Goal: Information Seeking & Learning: Find specific fact

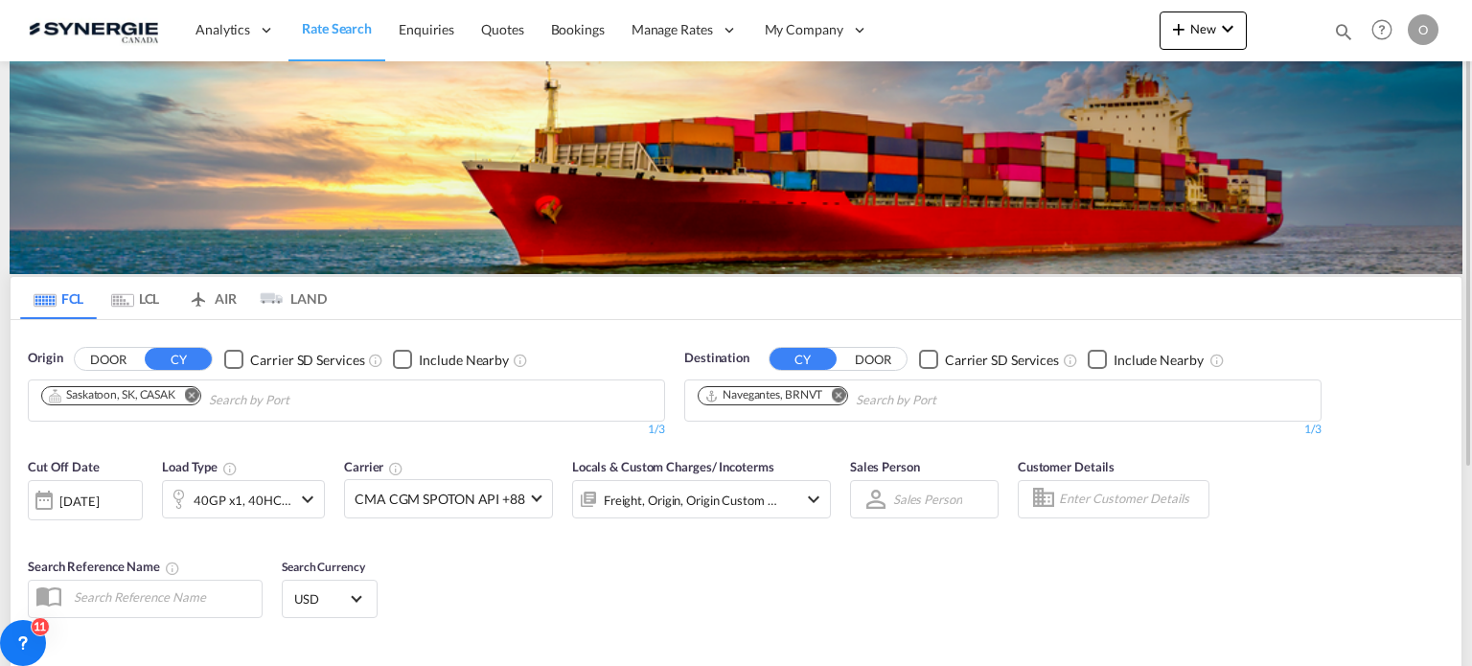
click at [1340, 22] on md-icon "icon-magnify" at bounding box center [1343, 31] width 21 height 21
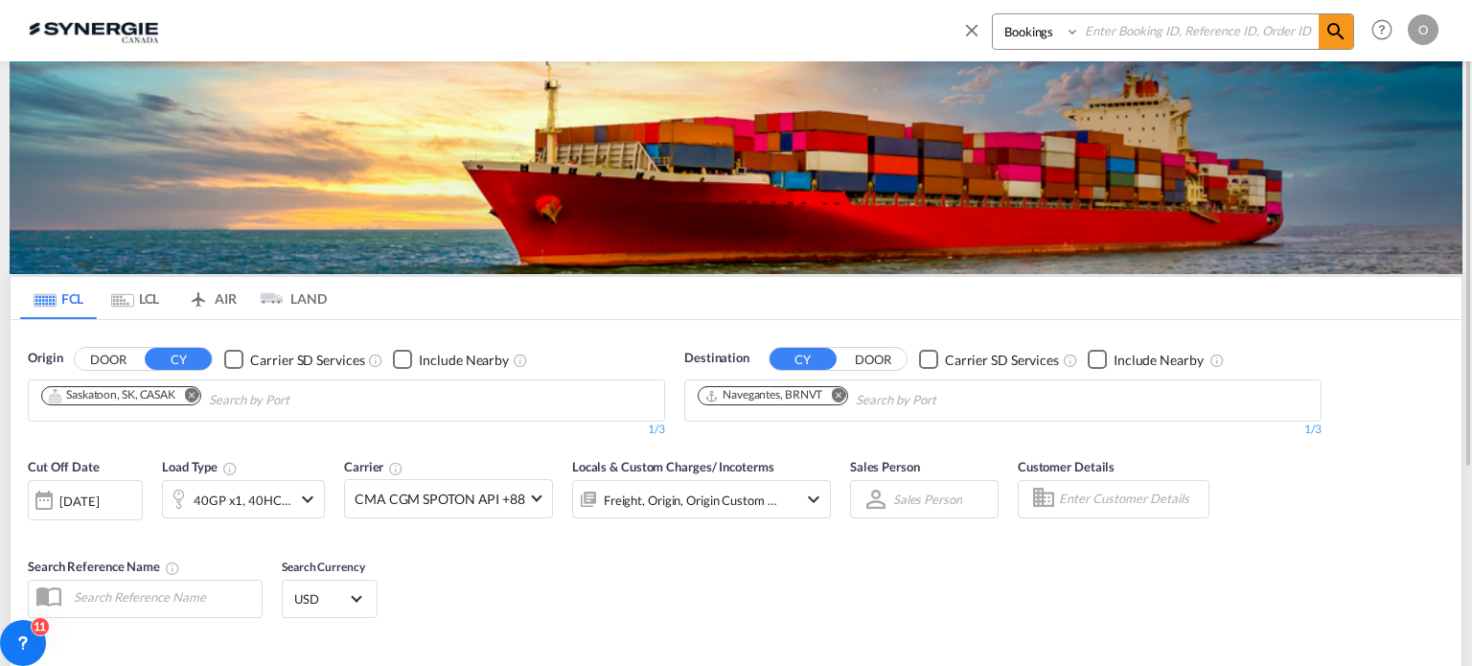
click at [1027, 35] on select "Bookings Quotes Enquiries" at bounding box center [1038, 31] width 91 height 35
select select "Quotes"
click at [993, 14] on select "Bookings Quotes Enquiries" at bounding box center [1038, 31] width 91 height 35
click at [1126, 32] on input at bounding box center [1199, 31] width 239 height 34
paste input "SYC000011941"
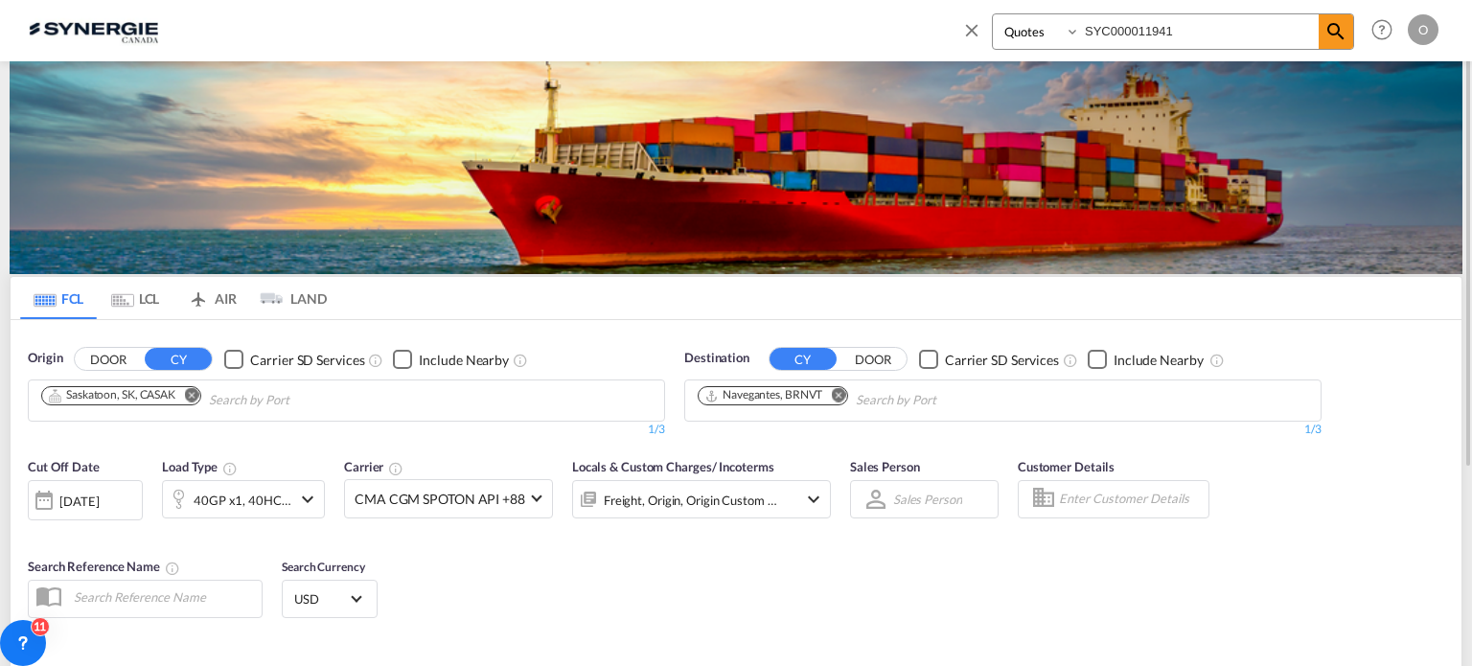
type input "SYC000011941"
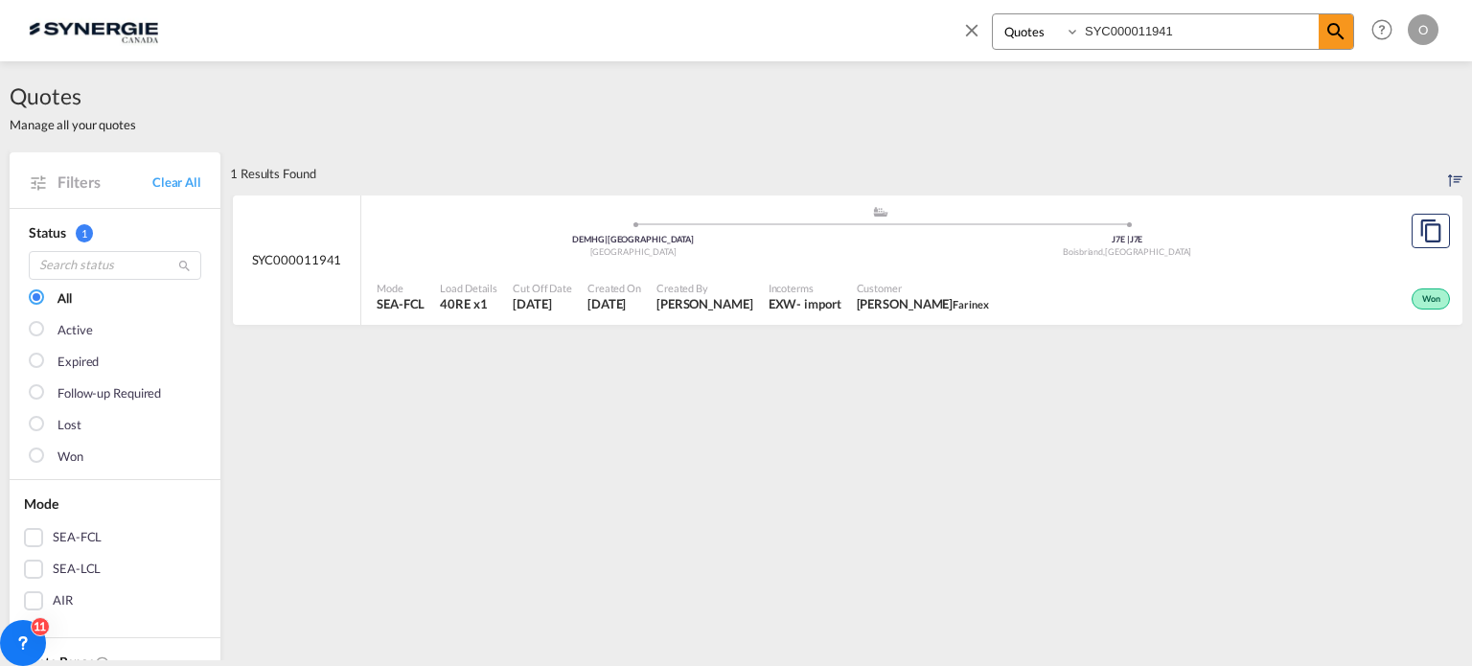
click at [683, 287] on span "Created By" at bounding box center [705, 288] width 97 height 14
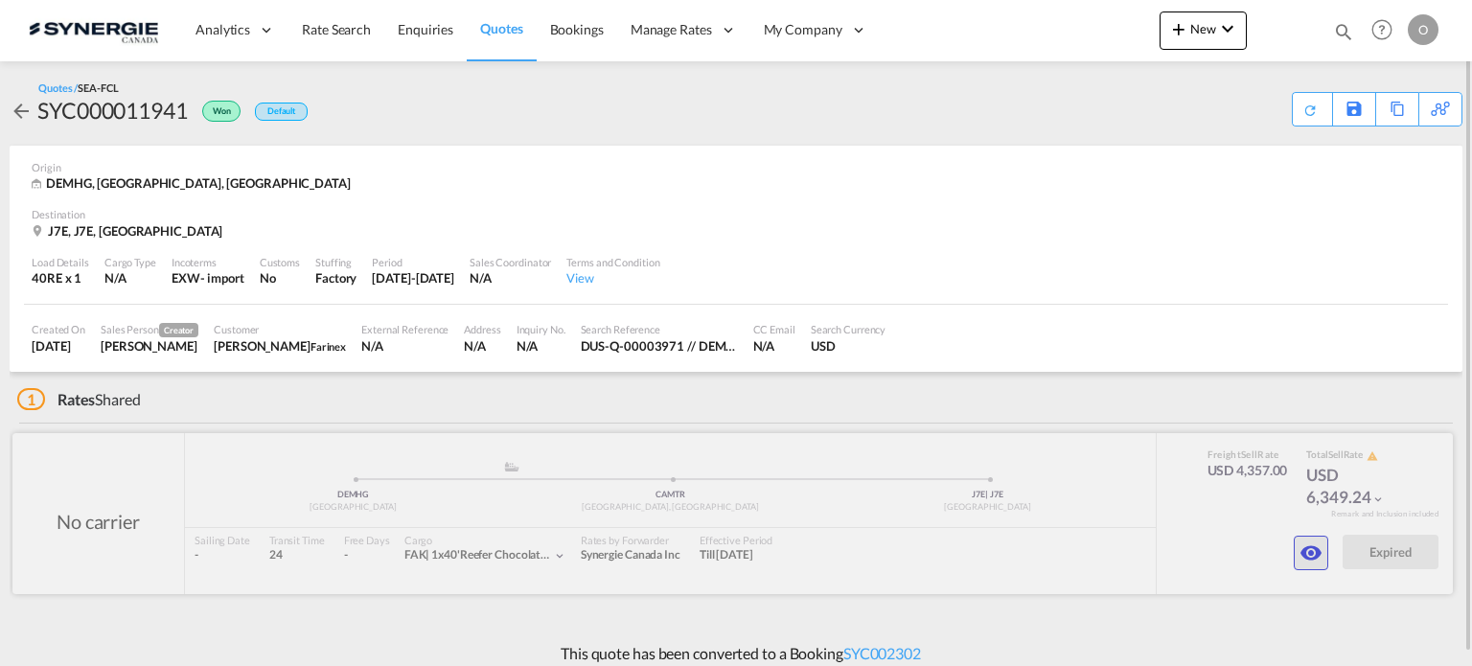
click at [1316, 544] on md-icon "icon-eye" at bounding box center [1311, 553] width 23 height 23
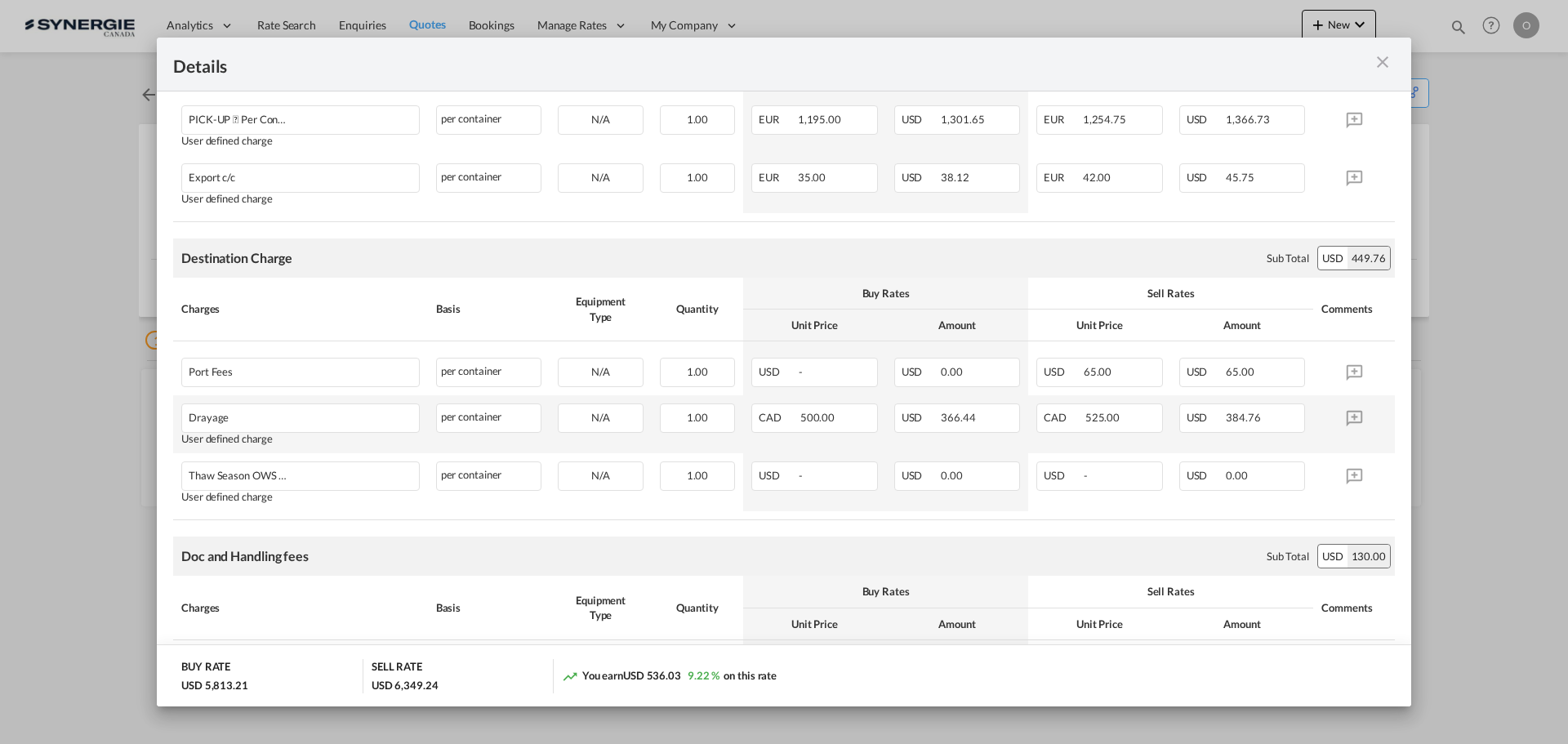
scroll to position [689, 0]
click at [1253, 60] on md-icon "icon-close m-3 fg-AAA8AD cursor" at bounding box center [1381, 61] width 20 height 20
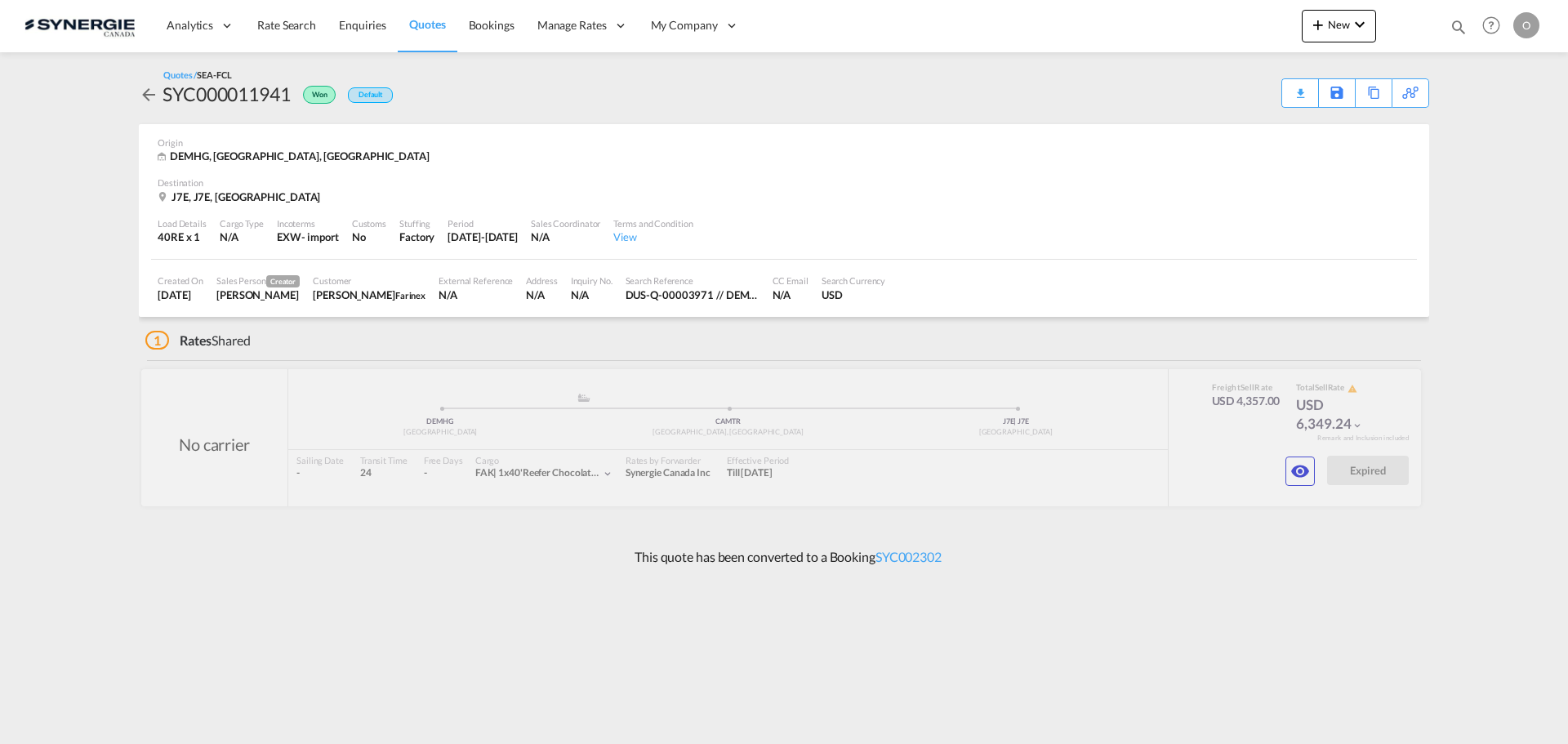
click at [1253, 20] on md-icon "icon-magnify" at bounding box center [1458, 26] width 18 height 18
click at [1174, 27] on select "Bookings Quotes Enquiries" at bounding box center [1198, 26] width 78 height 30
select select "Quotes"
click at [1159, 12] on select "Bookings Quotes Enquiries" at bounding box center [1198, 26] width 78 height 30
click at [1253, 26] on input at bounding box center [1335, 26] width 204 height 29
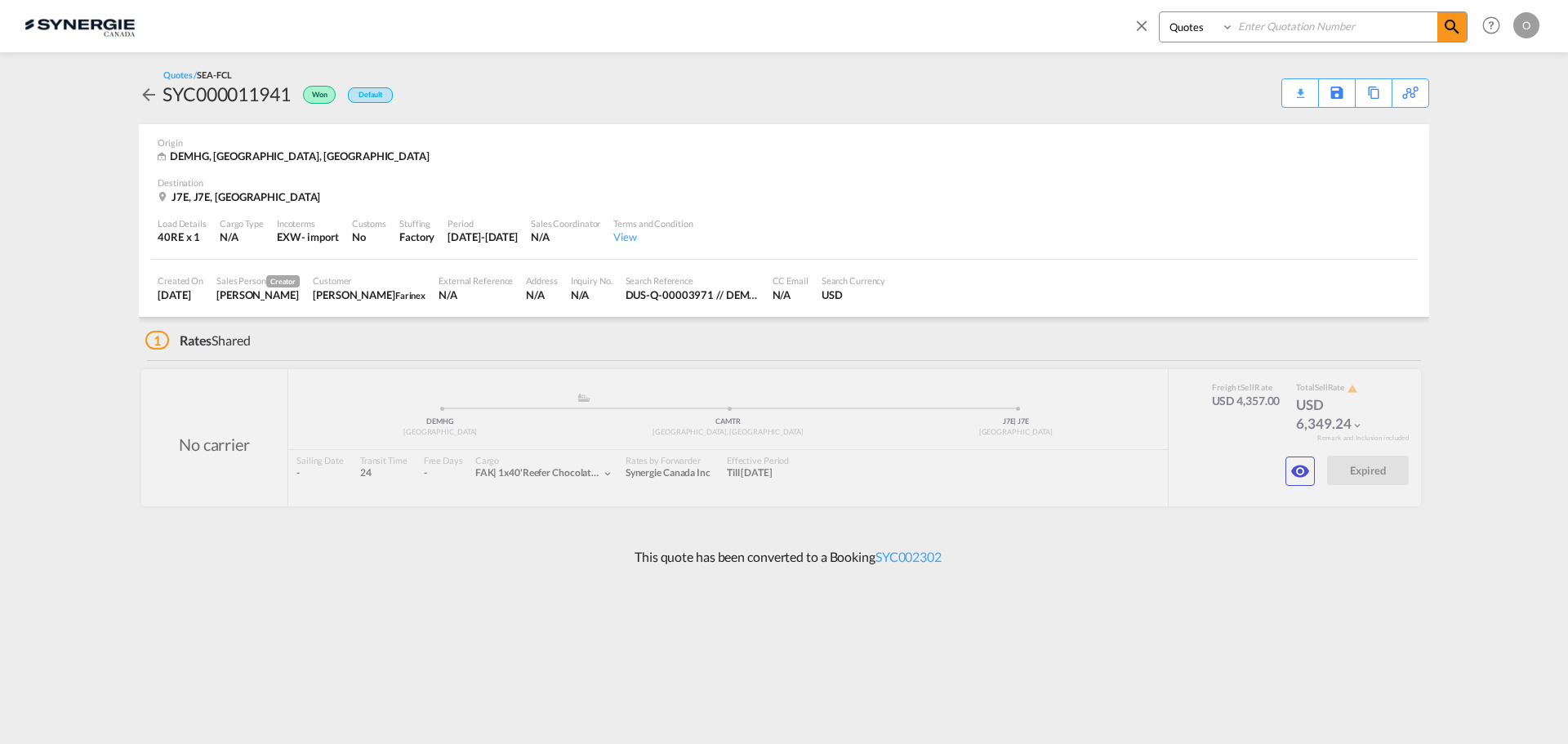
paste input "SYC000012578"
type input "SYC000012578"
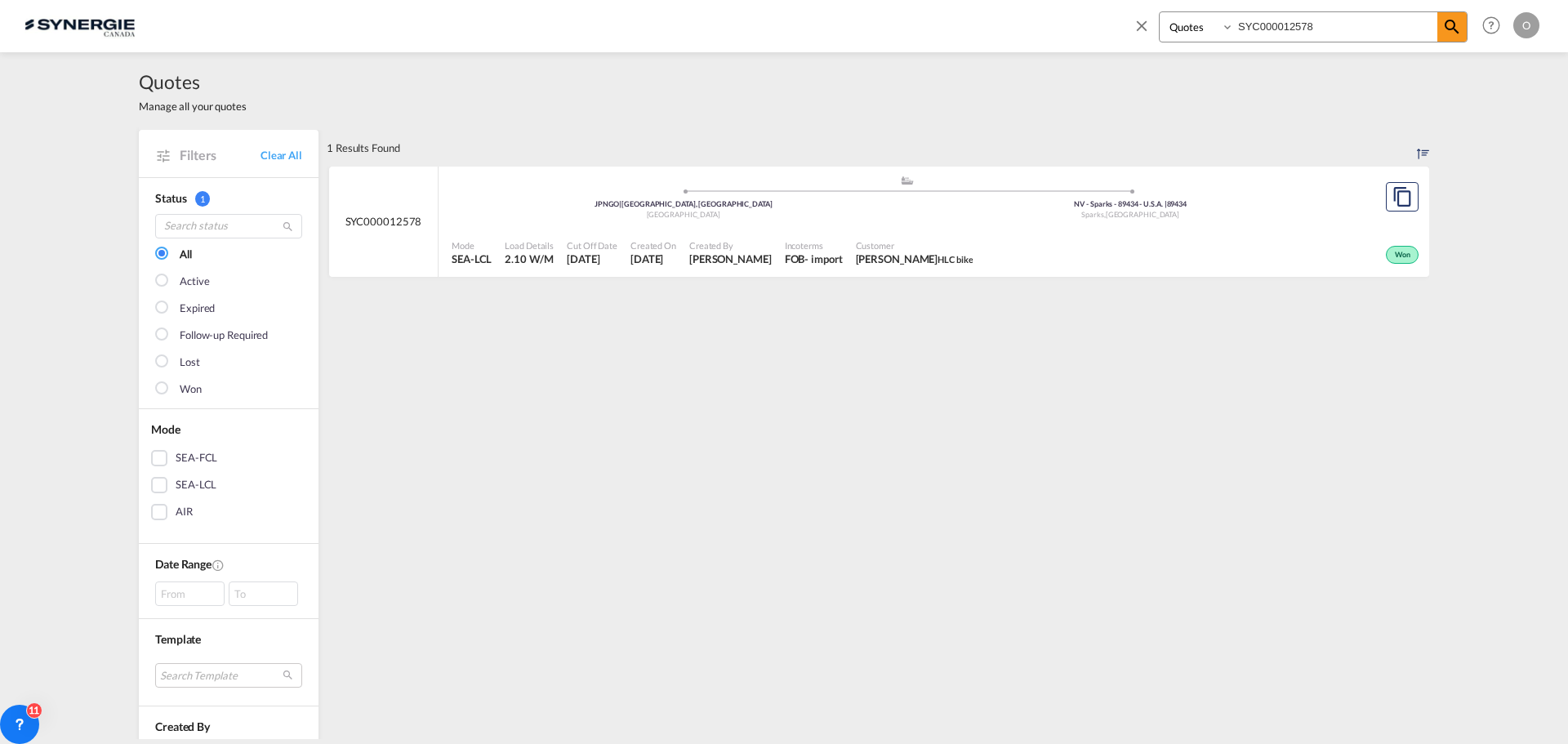
click at [809, 222] on div ".a{fill:#aaa8ad;} .a{fill:#aaa8ad;} JPNGO | Nagoya, Aichi Japan NV - Sparks - 8…" at bounding box center [906, 199] width 910 height 49
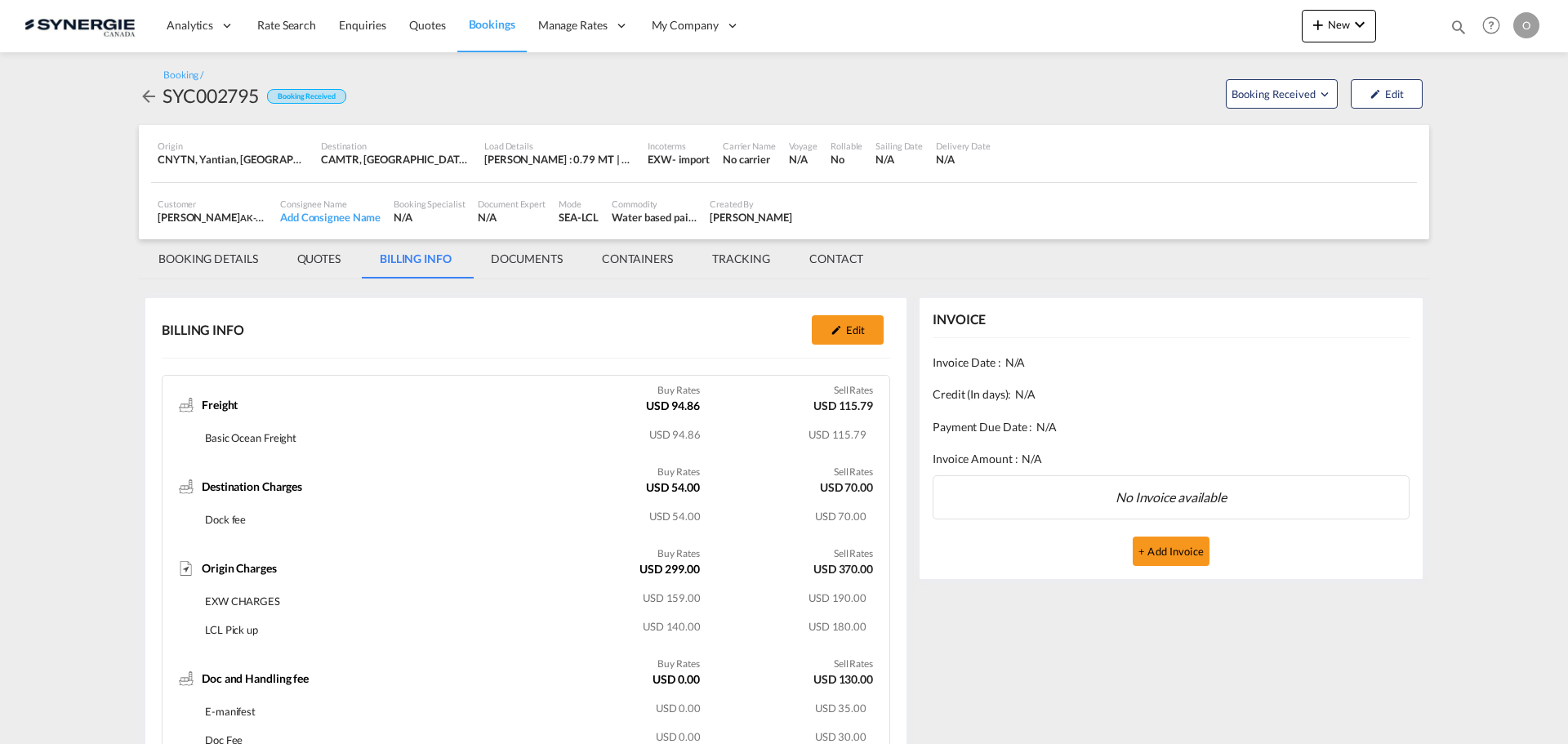
scroll to position [245, 0]
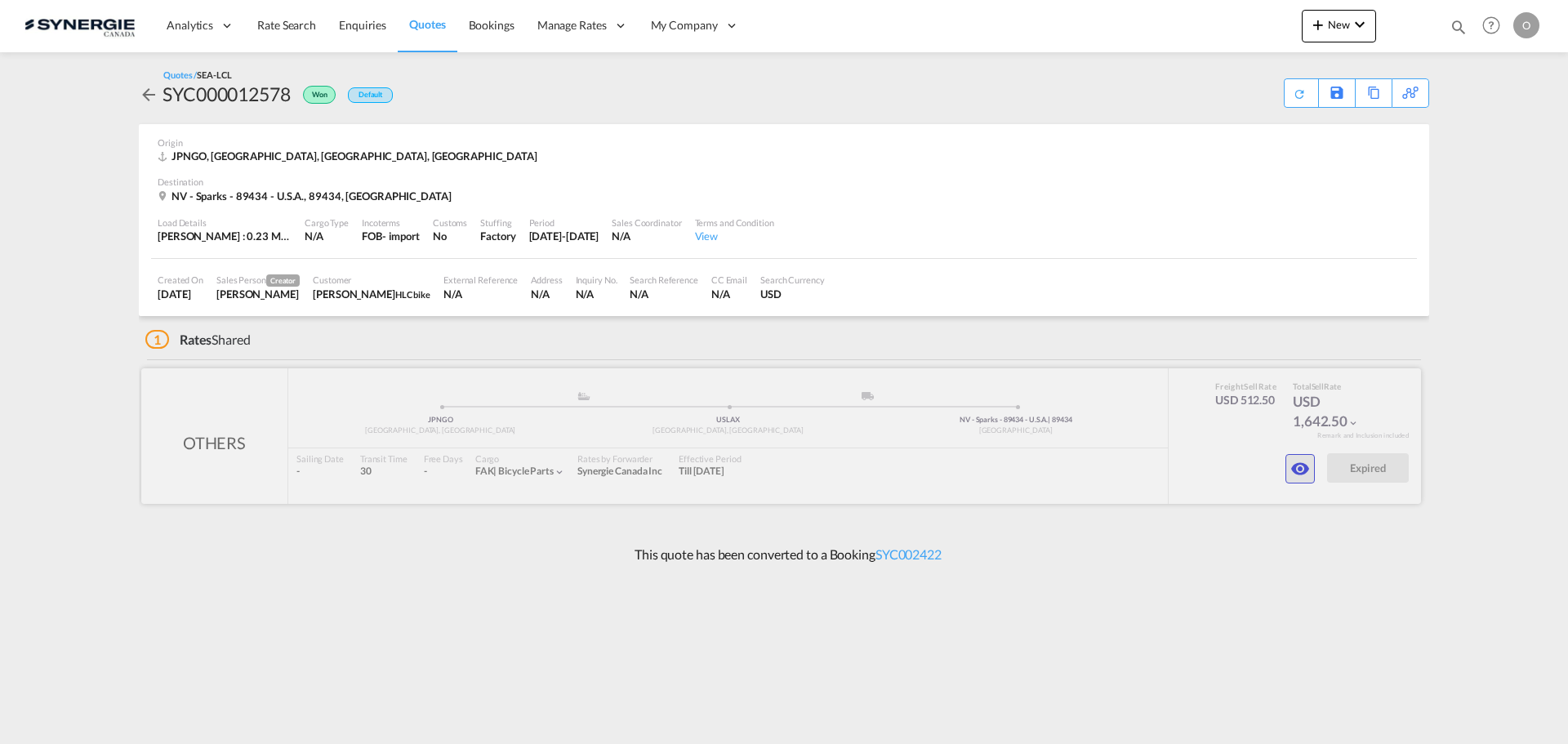
click at [1308, 471] on md-icon "icon-eye" at bounding box center [1300, 469] width 20 height 20
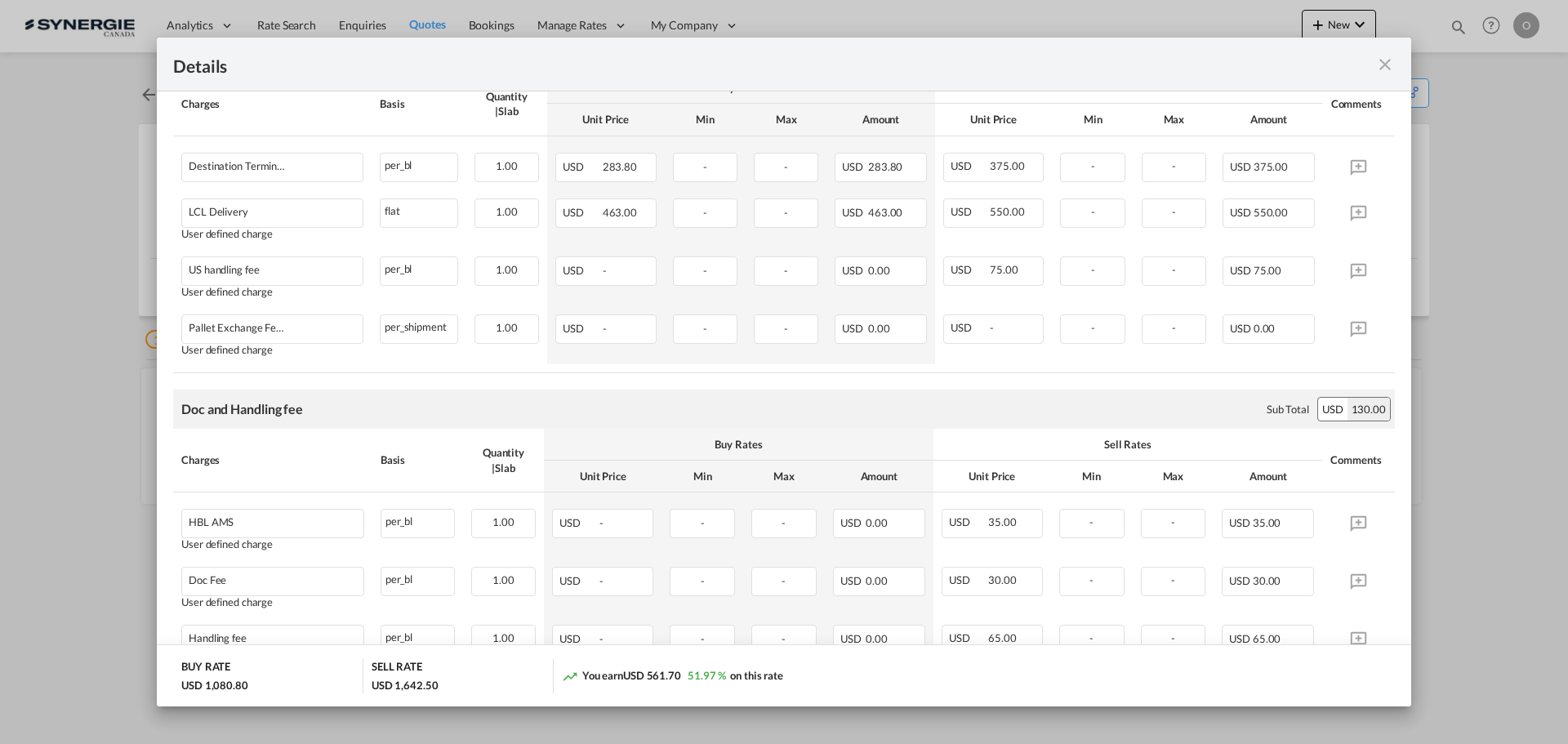
scroll to position [653, 0]
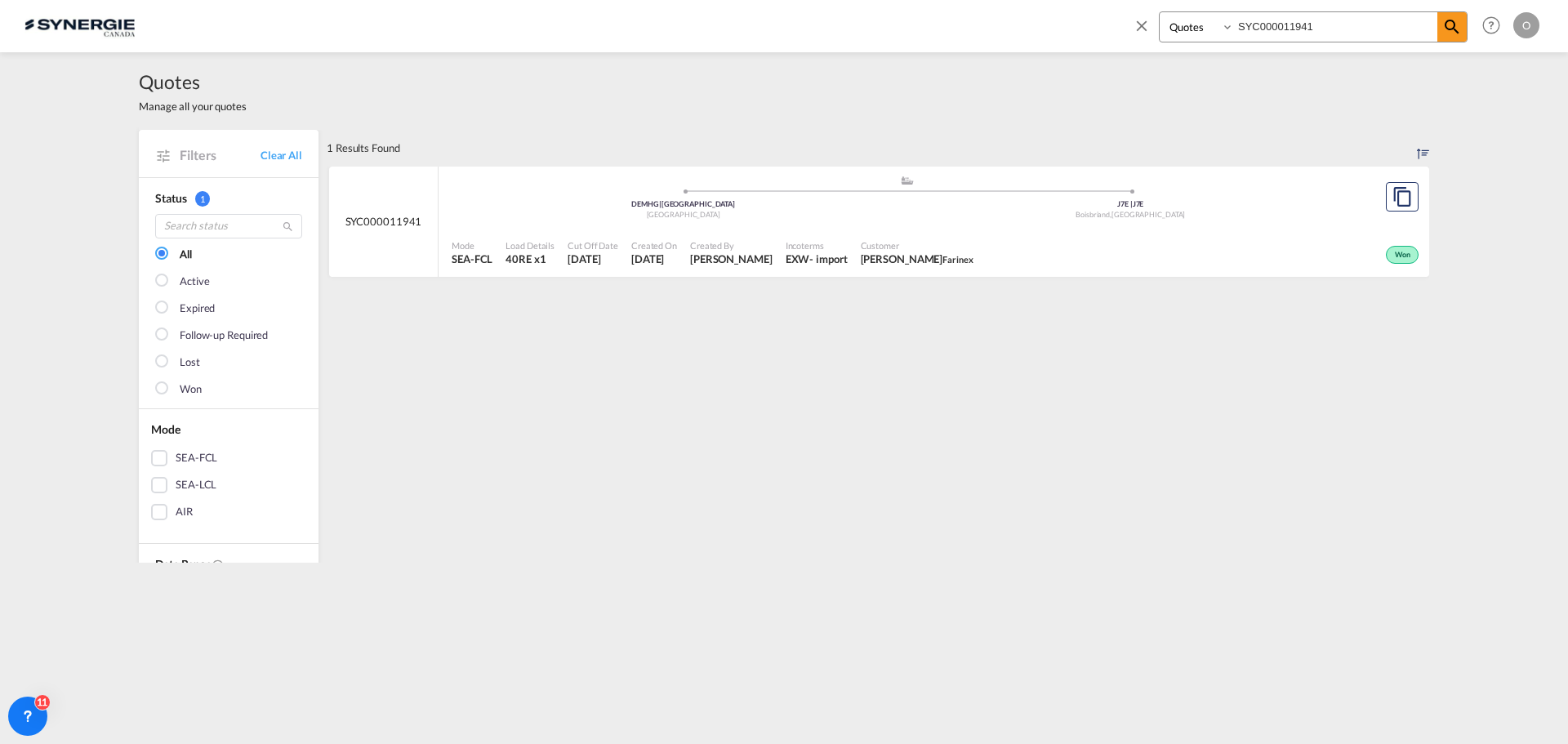
select select "Quotes"
drag, startPoint x: 1347, startPoint y: 30, endPoint x: 1069, endPoint y: -20, distance: 282.5
click at [1069, 0] on html "Analytics Reports Dashboard Rate Search Enquiries Quotes" at bounding box center [784, 372] width 1568 height 744
paste input "3629"
type input "SYC000013629"
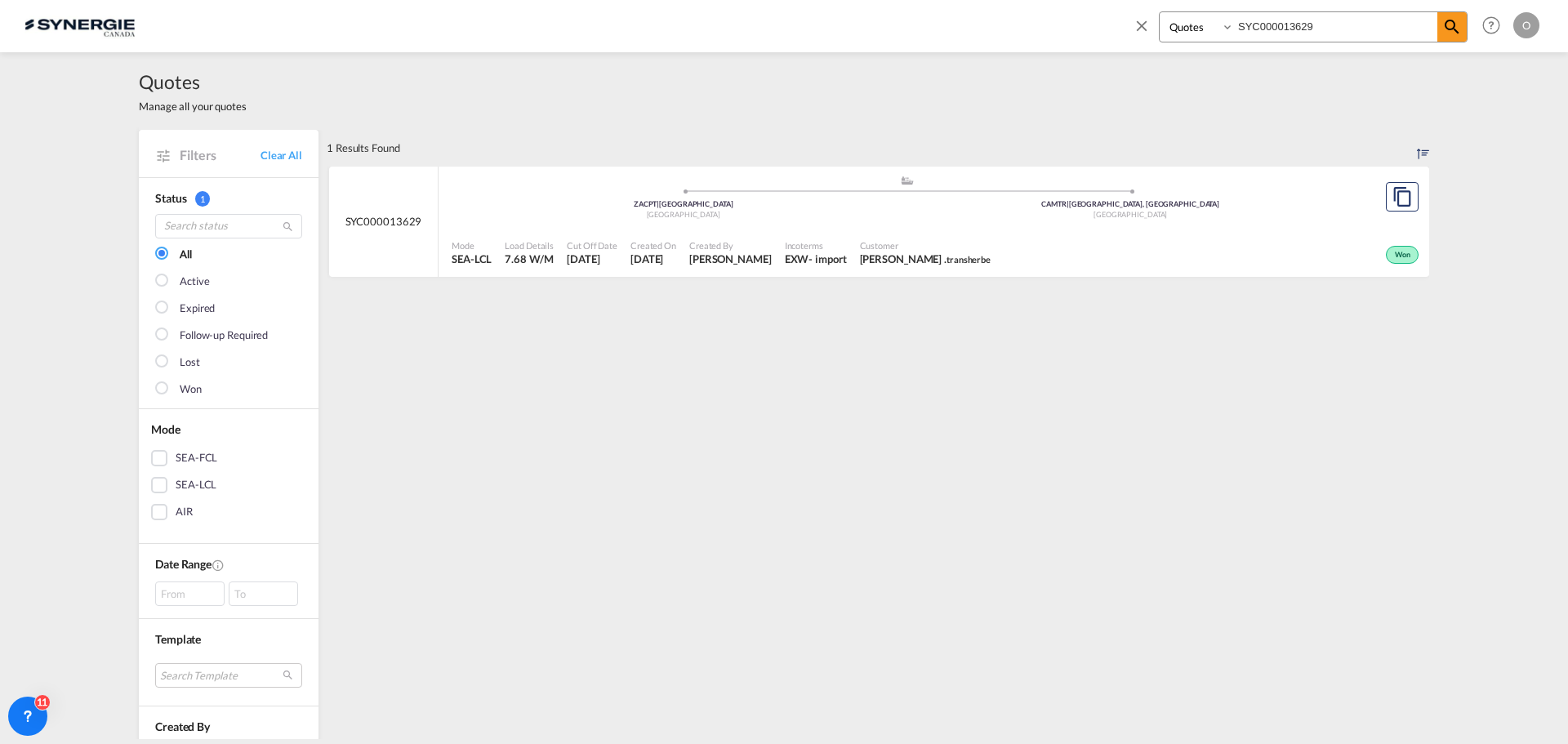
click at [652, 241] on span "Created On" at bounding box center [653, 245] width 46 height 12
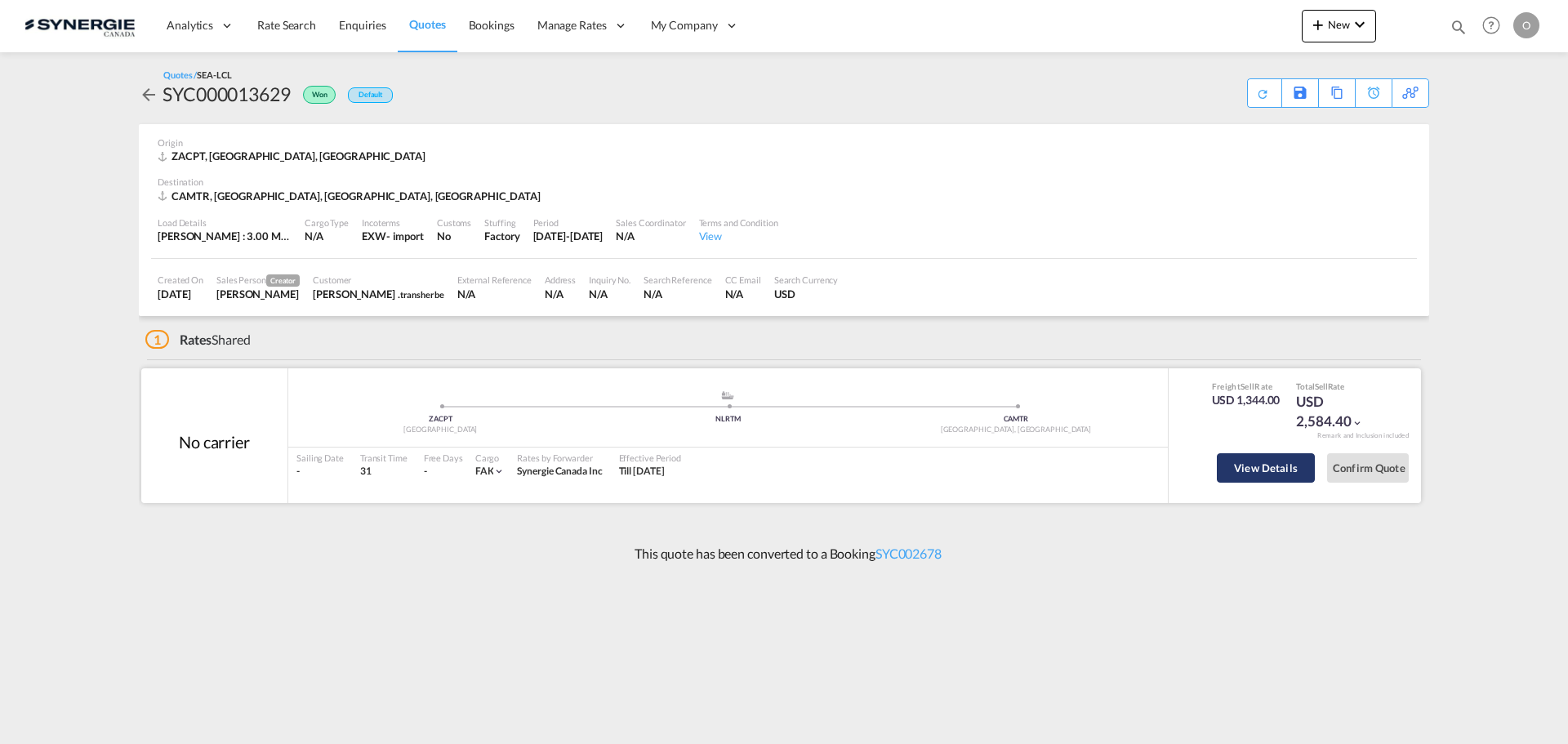
click at [1232, 469] on button "View Details" at bounding box center [1265, 468] width 98 height 30
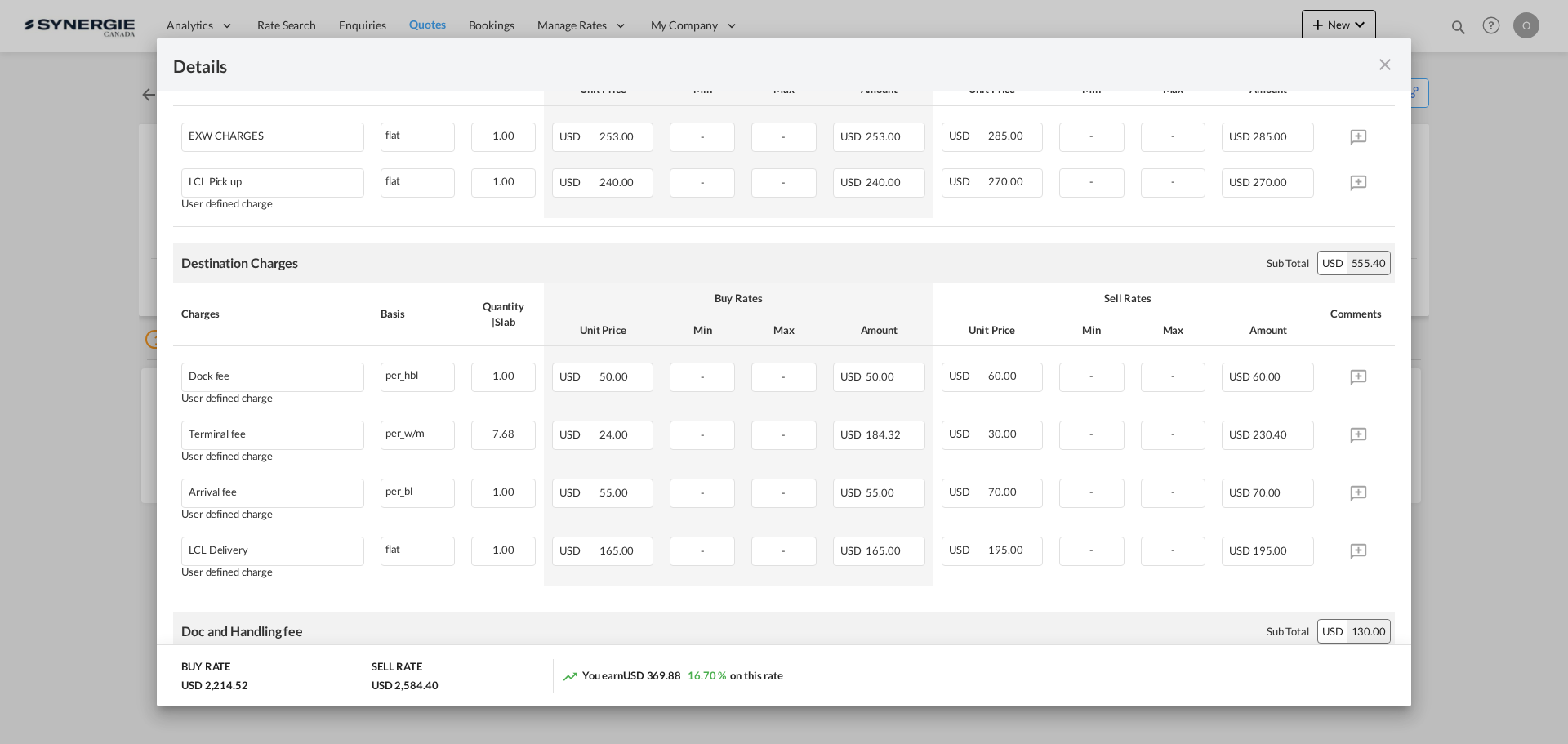
scroll to position [164, 0]
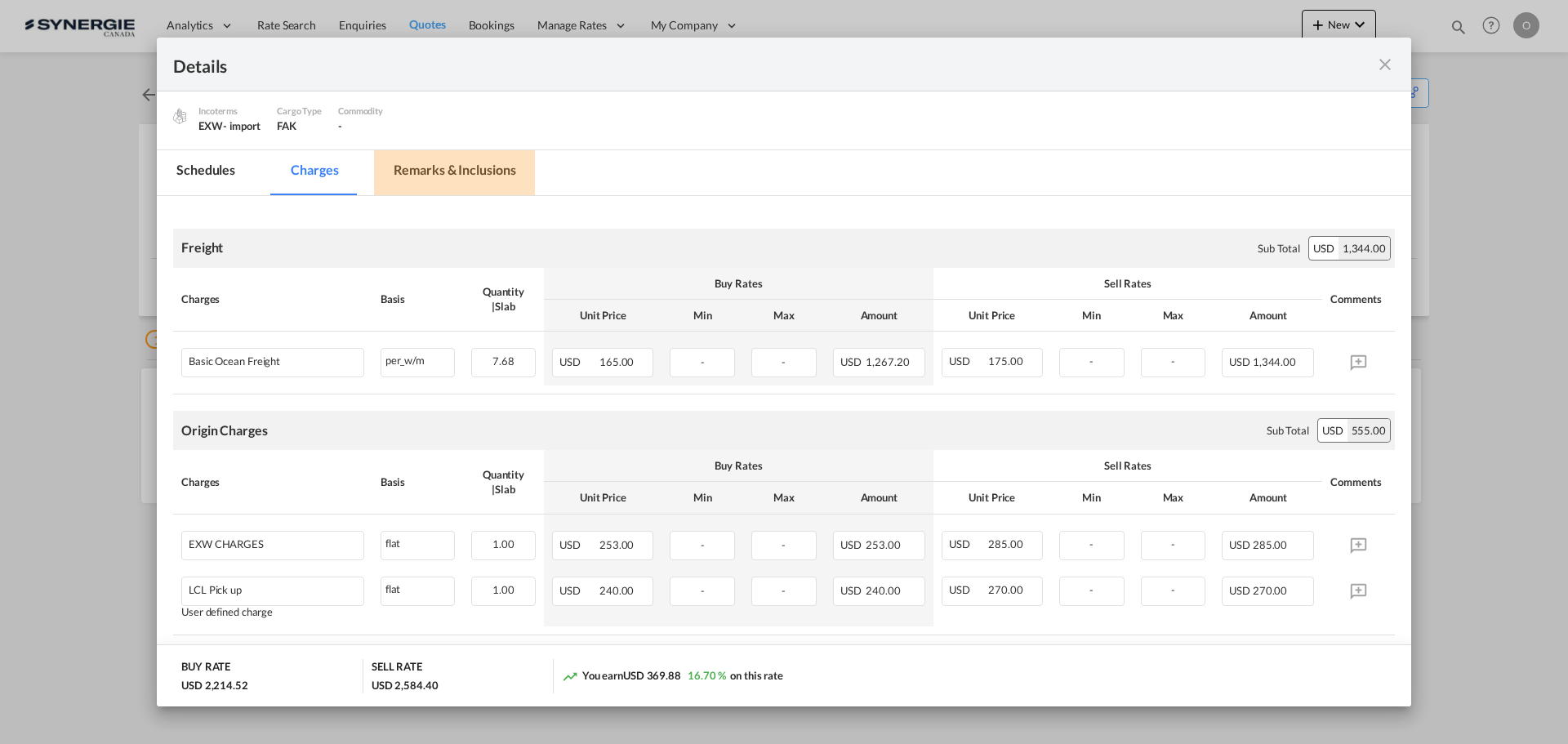
click at [447, 175] on md-tab-item "Remarks & Inclusions" at bounding box center [454, 172] width 161 height 45
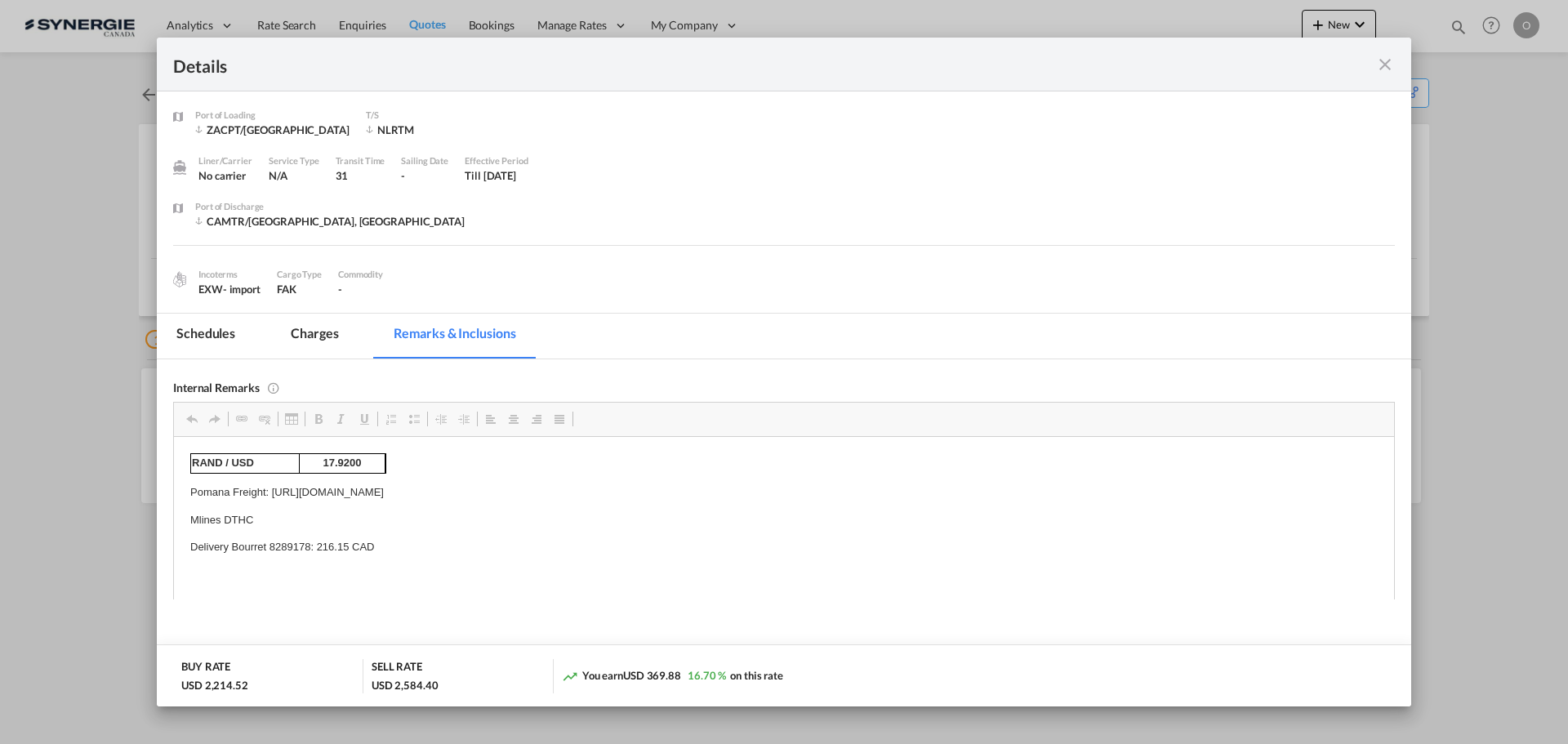
scroll to position [0, 0]
click at [283, 545] on p "Delivery Bourret 8289178: 216.15 CAD" at bounding box center [784, 547] width 1187 height 17
click at [548, 518] on p "Mlines DTHC" at bounding box center [784, 520] width 1187 height 17
click at [278, 540] on p "Delivery Bourret 8289178: 216.15 CAD" at bounding box center [784, 547] width 1187 height 17
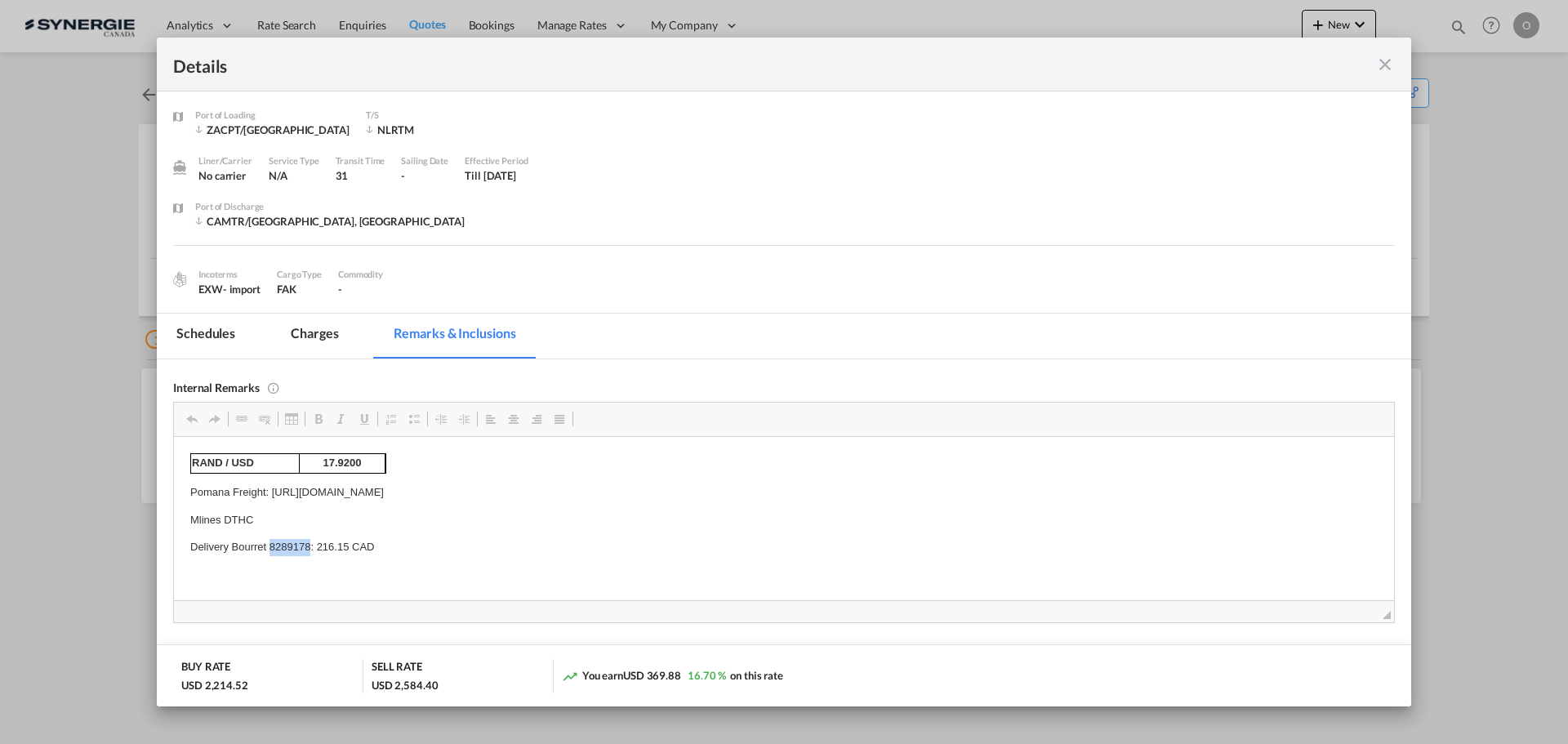
copy p "8289178"
